Goal: Learn about a topic

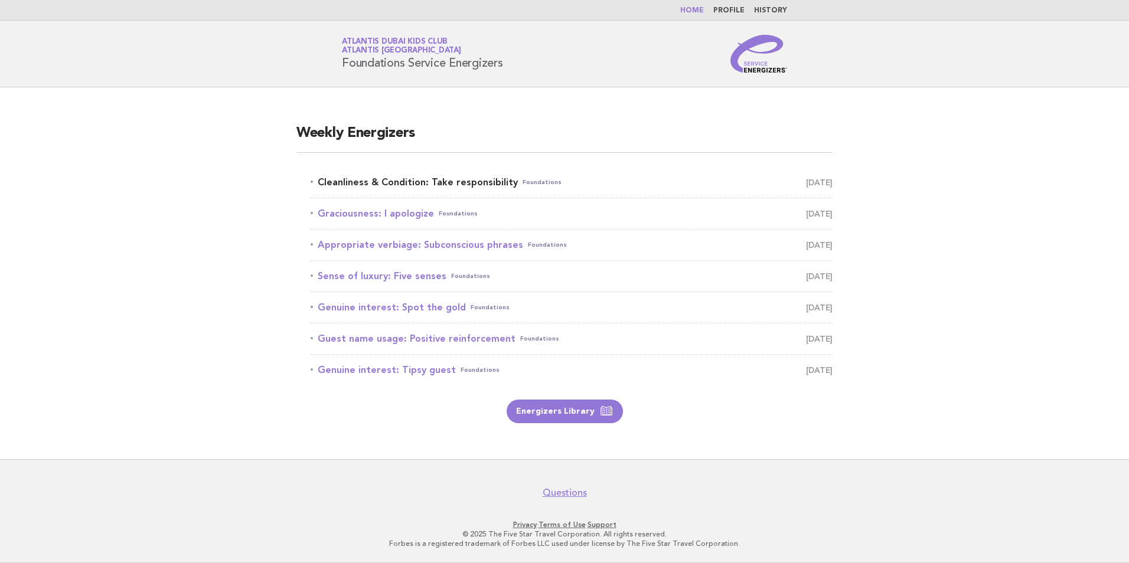
click at [436, 182] on link "Cleanliness & Condition: Take responsibility Foundations September 8" at bounding box center [571, 182] width 522 height 17
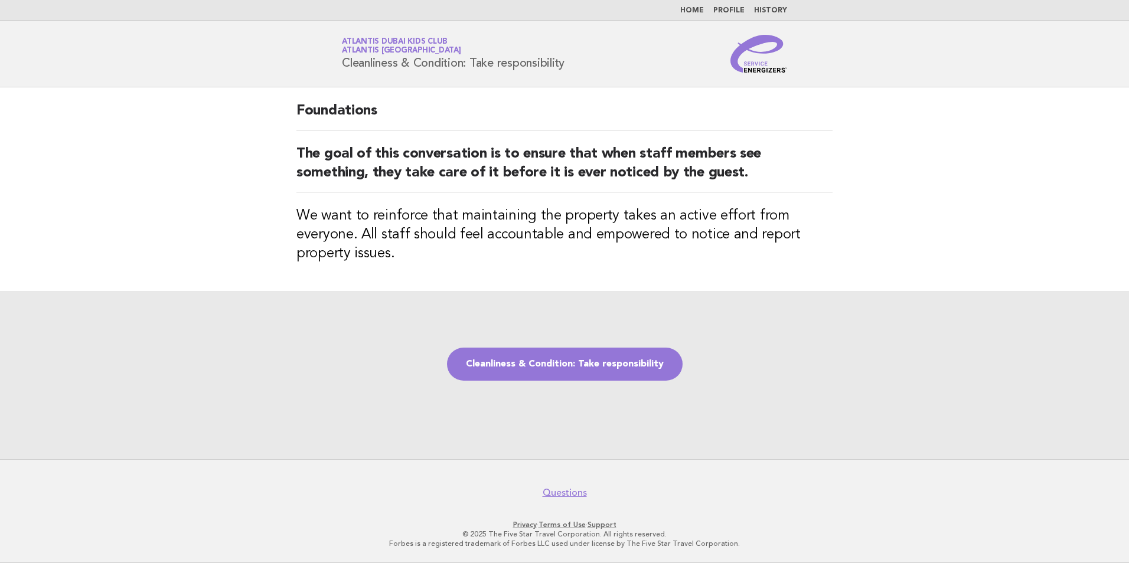
click at [698, 8] on link "Home" at bounding box center [692, 10] width 24 height 7
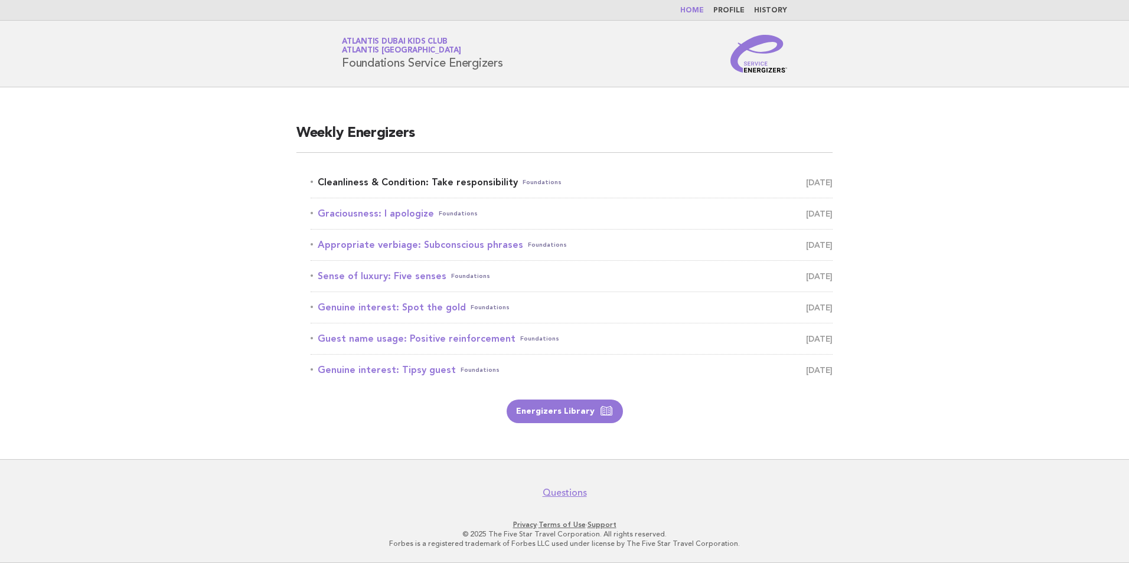
click at [486, 185] on link "Cleanliness & Condition: Take responsibility Foundations September 8" at bounding box center [571, 182] width 522 height 17
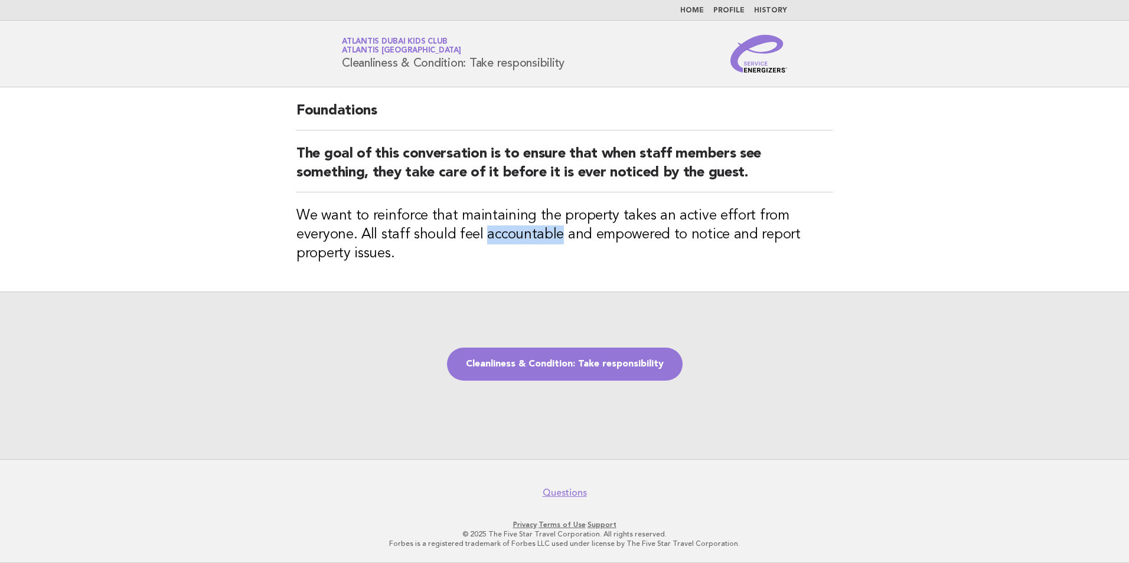
drag, startPoint x: 483, startPoint y: 235, endPoint x: 554, endPoint y: 233, distance: 70.9
click at [554, 233] on h3 "We want to reinforce that maintaining the property takes an active effort from …" at bounding box center [564, 235] width 536 height 57
click at [549, 353] on link "Cleanliness & Condition: Take responsibility" at bounding box center [564, 364] width 235 height 33
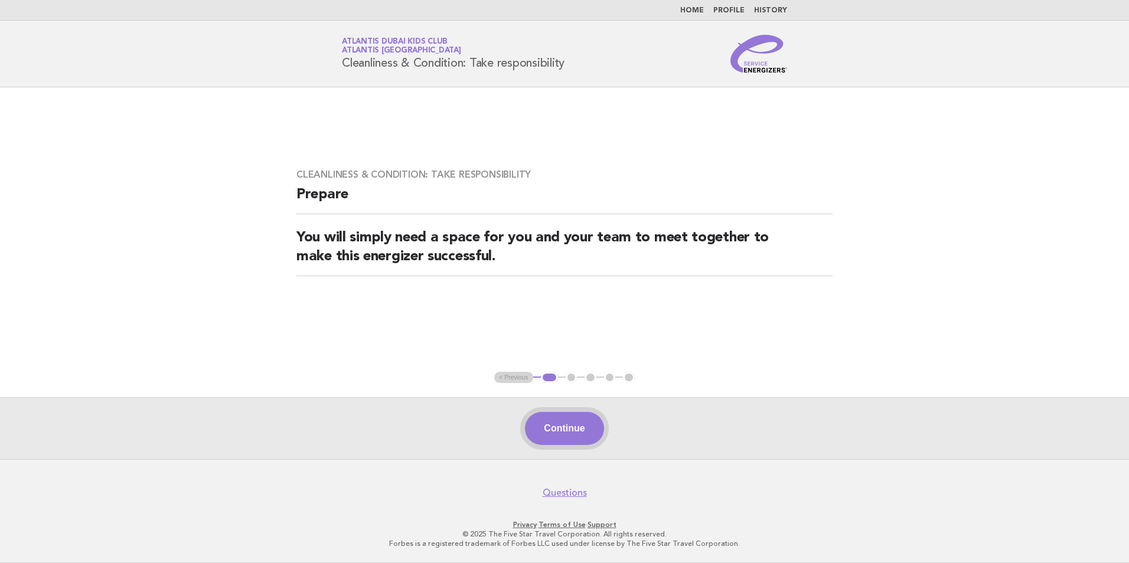
click at [550, 439] on button "Continue" at bounding box center [564, 428] width 78 height 33
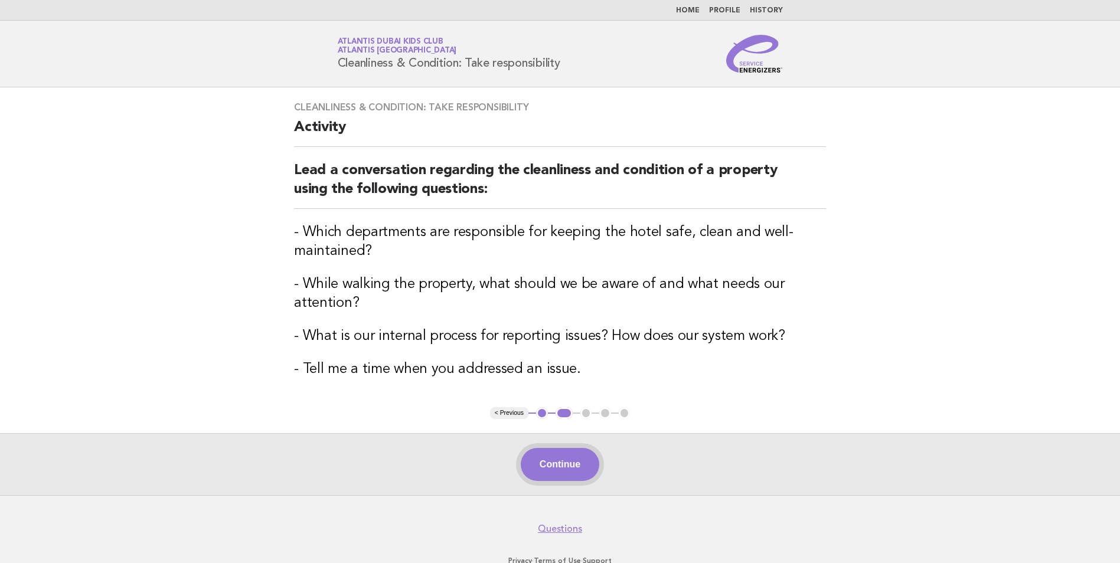
click at [573, 459] on button "Continue" at bounding box center [560, 464] width 78 height 33
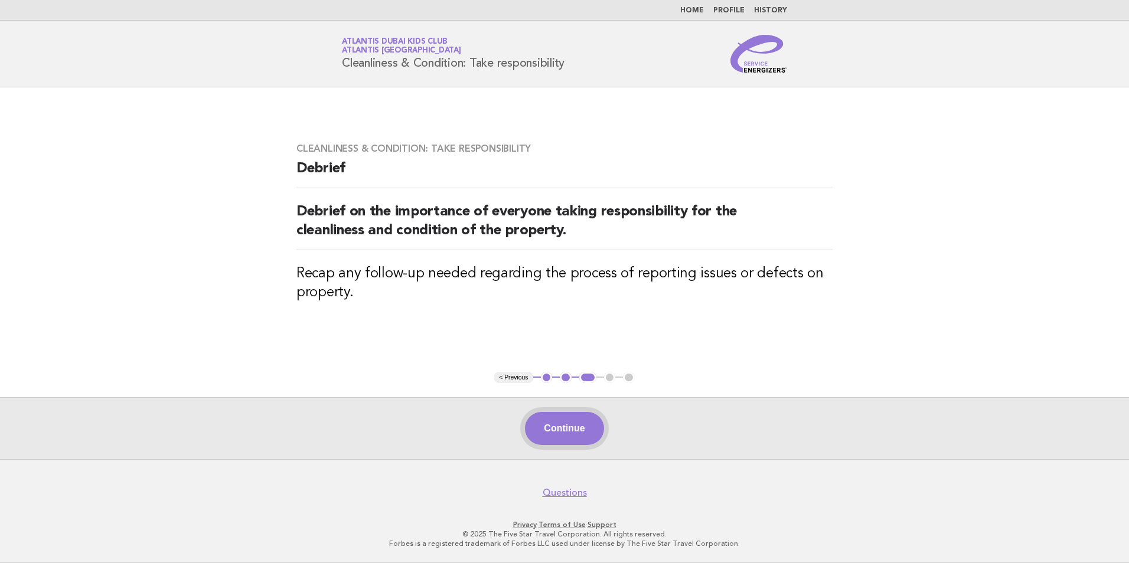
click at [561, 424] on button "Continue" at bounding box center [564, 428] width 78 height 33
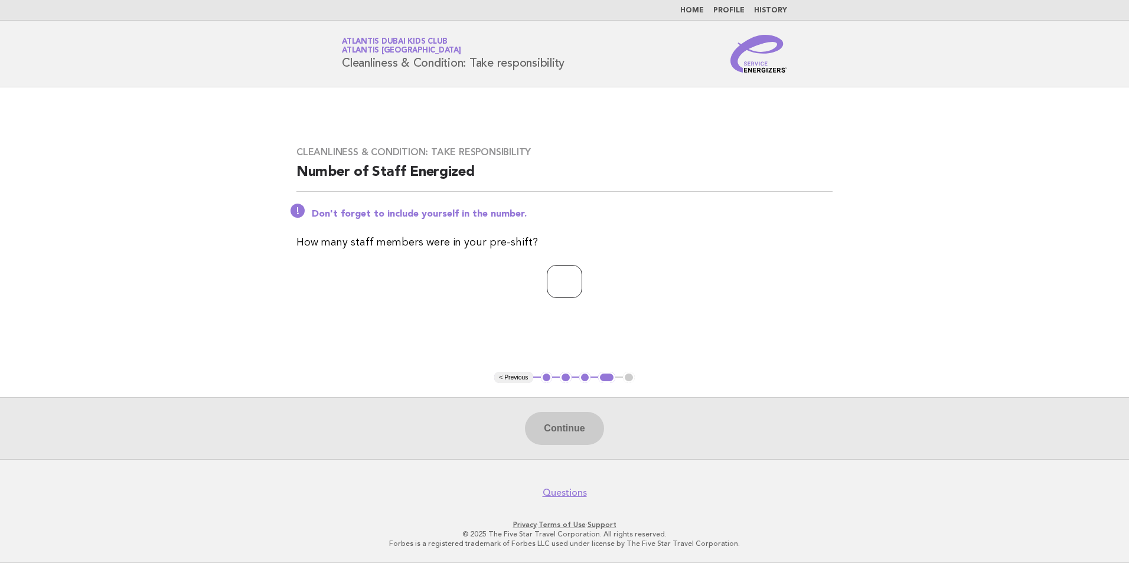
click at [579, 282] on input "number" at bounding box center [564, 281] width 35 height 33
type input "*"
click at [542, 440] on button "Continue" at bounding box center [564, 428] width 78 height 33
